Goal: Task Accomplishment & Management: Manage account settings

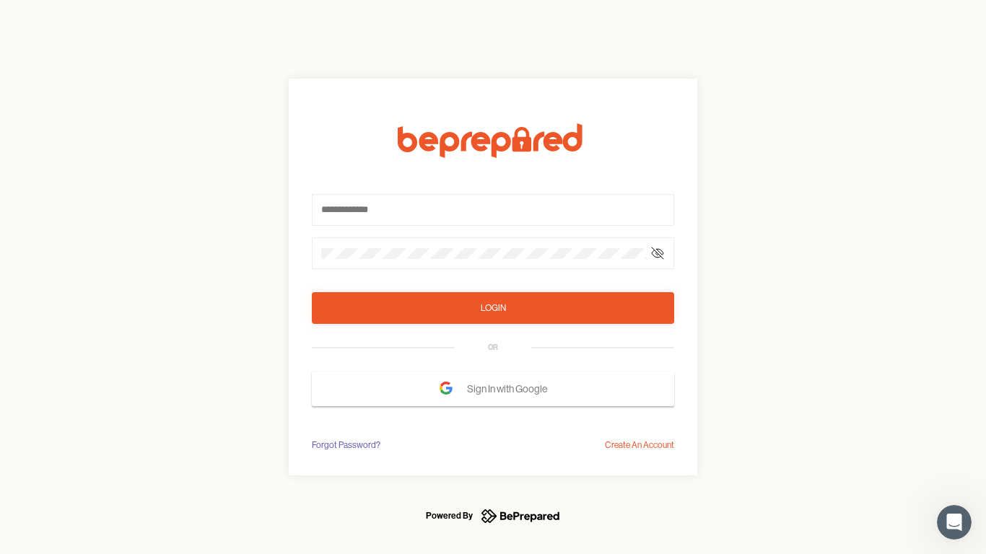
click at [493, 277] on form "Login OR Sign In with Google" at bounding box center [493, 264] width 362 height 283
click at [658, 253] on icon at bounding box center [658, 254] width 12 height 12
click at [493, 308] on div "Login" at bounding box center [493, 308] width 25 height 14
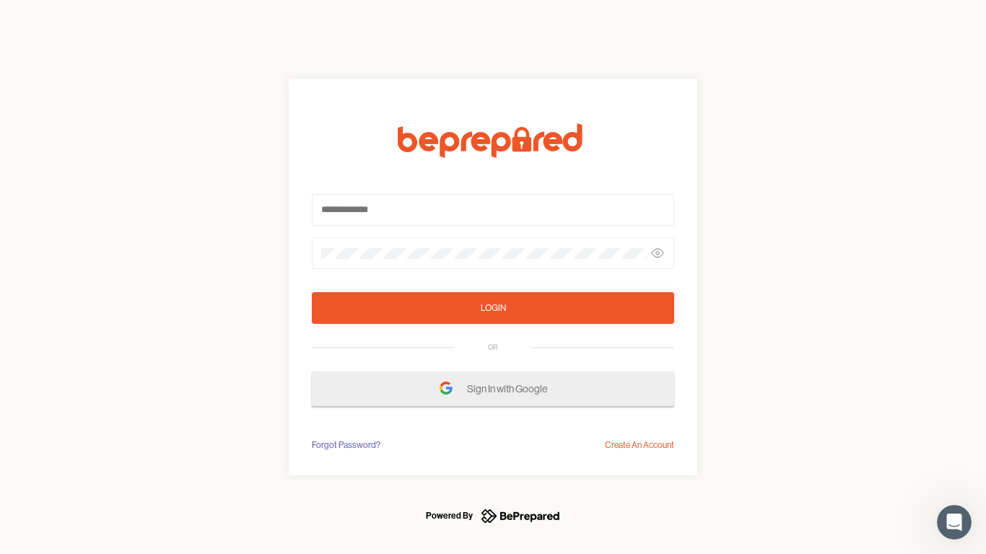
click at [493, 389] on span "Sign In with Google" at bounding box center [510, 389] width 87 height 26
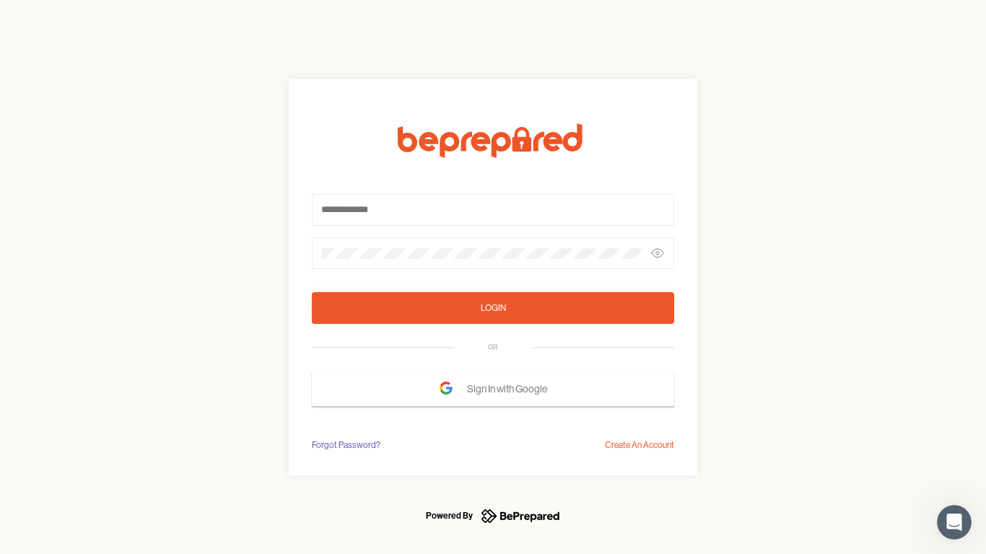
click at [345, 445] on div "Forgot Password?" at bounding box center [346, 445] width 69 height 14
click at [640, 445] on div "Login OR Sign In with Google Forgot Password? Create An Account" at bounding box center [493, 277] width 986 height 554
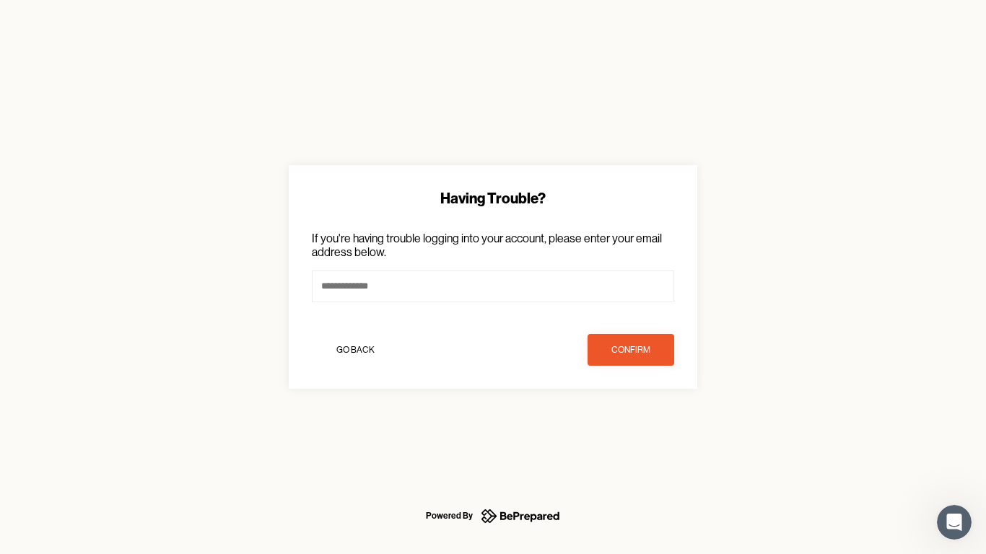
click at [954, 523] on icon "Open Intercom Messenger" at bounding box center [955, 523] width 24 height 24
